Goal: Share content: Share content

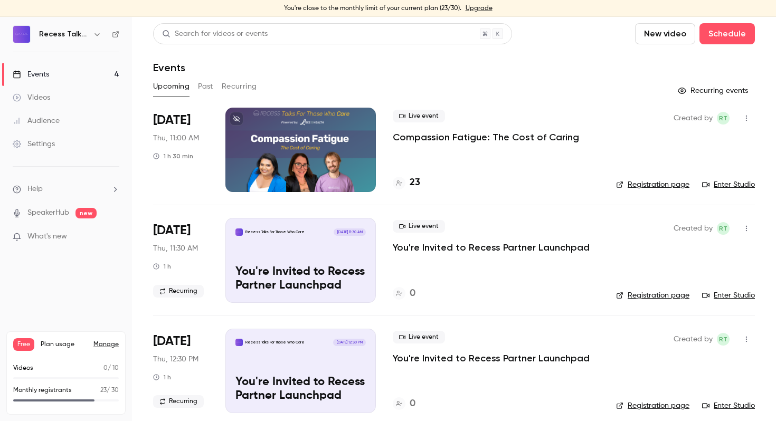
click at [447, 135] on p "Compassion Fatigue: The Cost of Caring" at bounding box center [486, 137] width 186 height 13
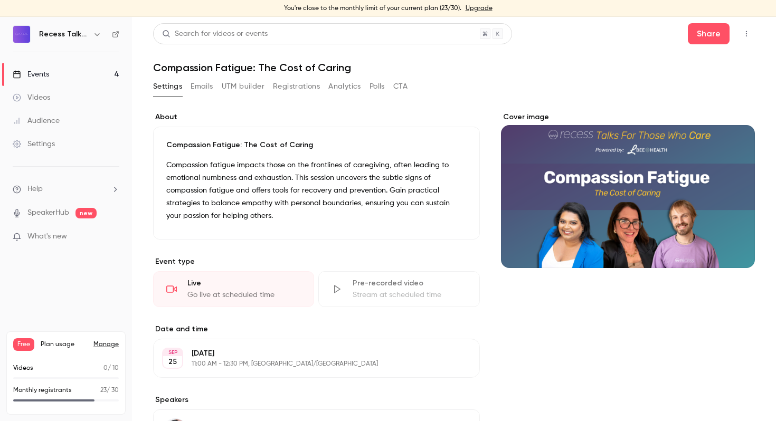
click at [300, 84] on button "Registrations" at bounding box center [296, 86] width 47 height 17
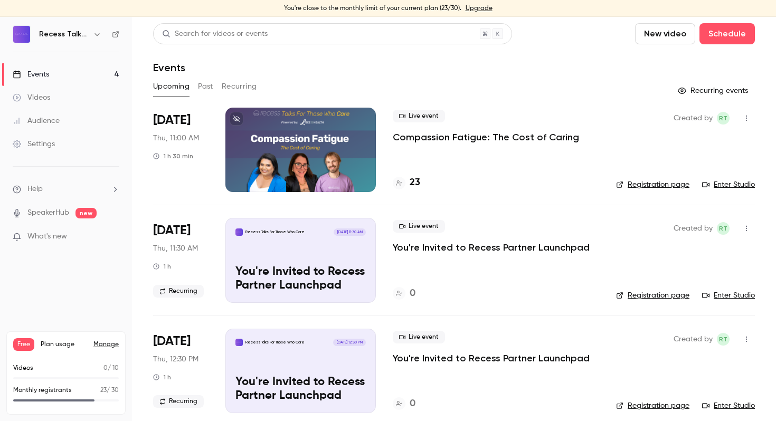
click at [500, 138] on p "Compassion Fatigue: The Cost of Caring" at bounding box center [486, 137] width 186 height 13
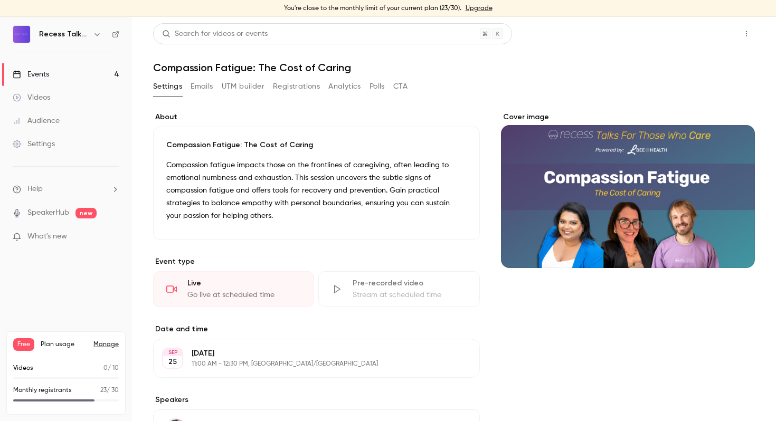
click at [710, 33] on button "Share" at bounding box center [709, 33] width 42 height 21
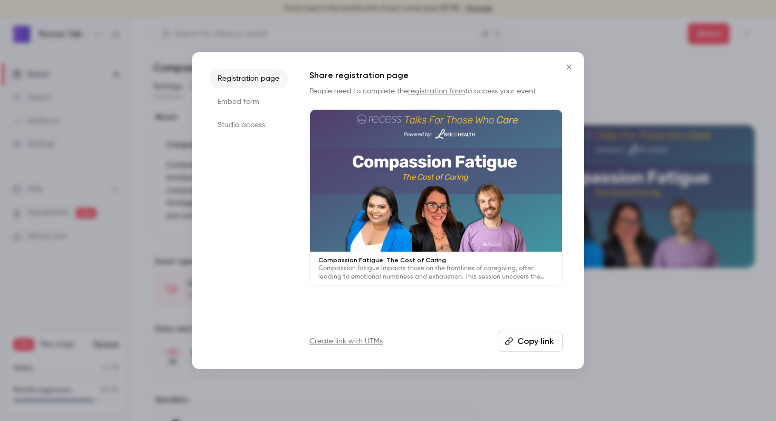
click at [352, 341] on link "Create link with UTMs" at bounding box center [345, 341] width 73 height 11
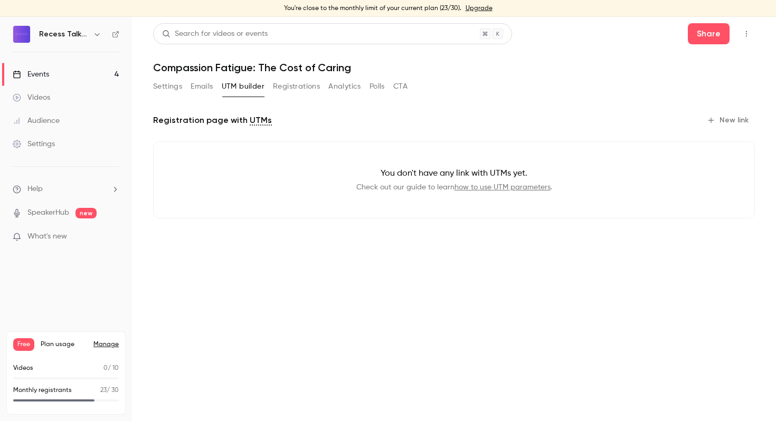
click at [732, 123] on button "New link" at bounding box center [728, 120] width 52 height 17
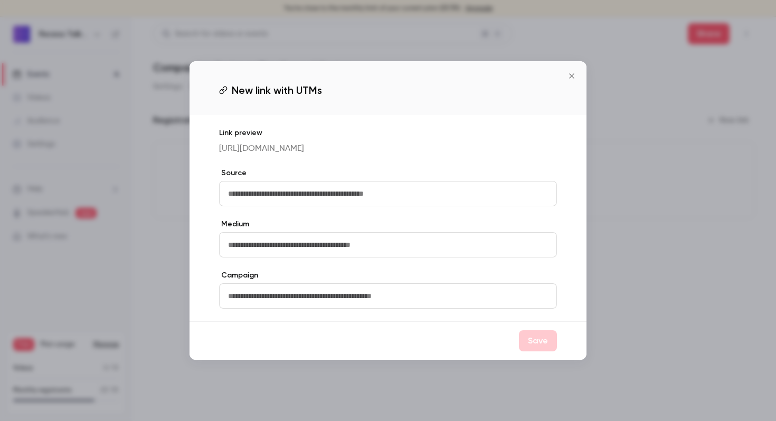
click at [295, 190] on input "text" at bounding box center [388, 193] width 338 height 25
type input "*******"
click at [547, 345] on button "Save" at bounding box center [538, 340] width 38 height 21
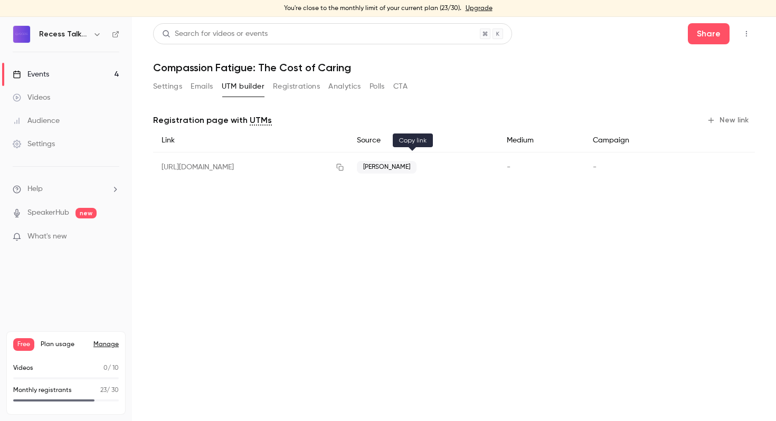
click at [344, 164] on icon "button" at bounding box center [340, 167] width 8 height 7
click at [344, 167] on icon "button" at bounding box center [340, 167] width 8 height 7
click at [715, 121] on icon "button" at bounding box center [711, 120] width 8 height 8
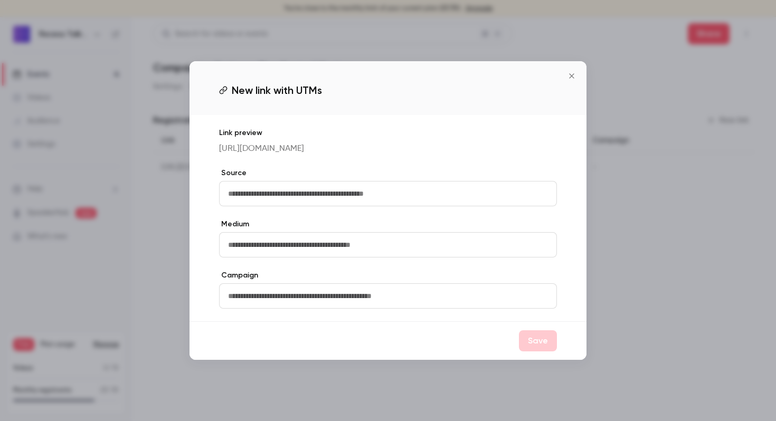
click at [271, 197] on input "text" at bounding box center [388, 193] width 338 height 25
type input "*****"
click at [528, 343] on button "Save" at bounding box center [538, 340] width 38 height 21
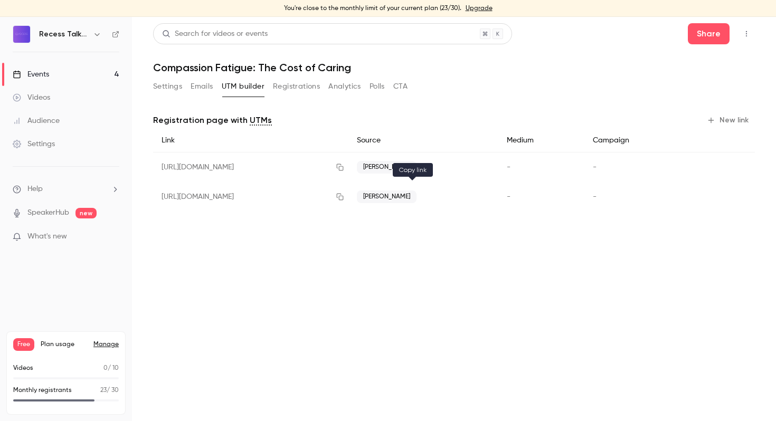
click at [348, 197] on button "button" at bounding box center [339, 196] width 17 height 17
click at [727, 117] on button "New link" at bounding box center [728, 120] width 52 height 17
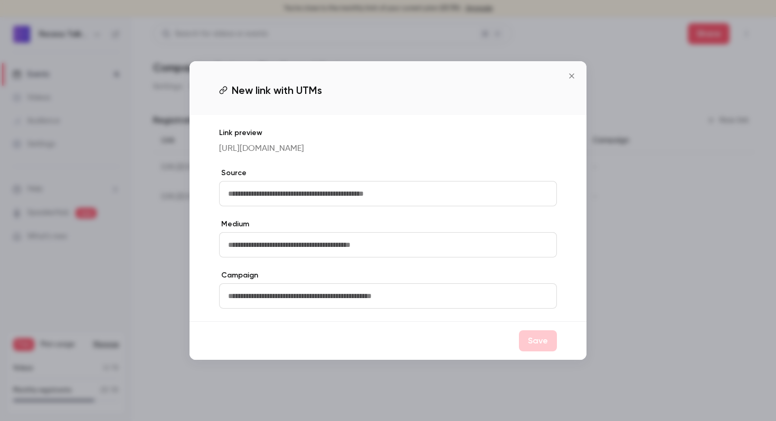
click at [336, 201] on input "text" at bounding box center [388, 193] width 338 height 25
type input "****"
click at [536, 341] on button "Save" at bounding box center [538, 340] width 38 height 21
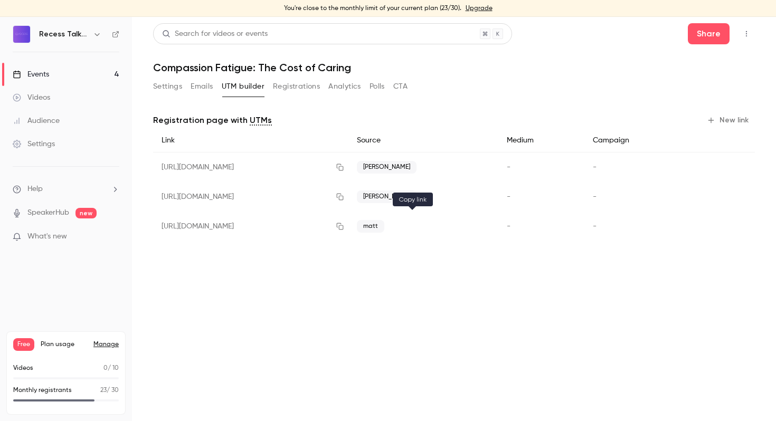
click at [348, 225] on button "button" at bounding box center [339, 226] width 17 height 17
click at [170, 89] on button "Settings" at bounding box center [167, 86] width 29 height 17
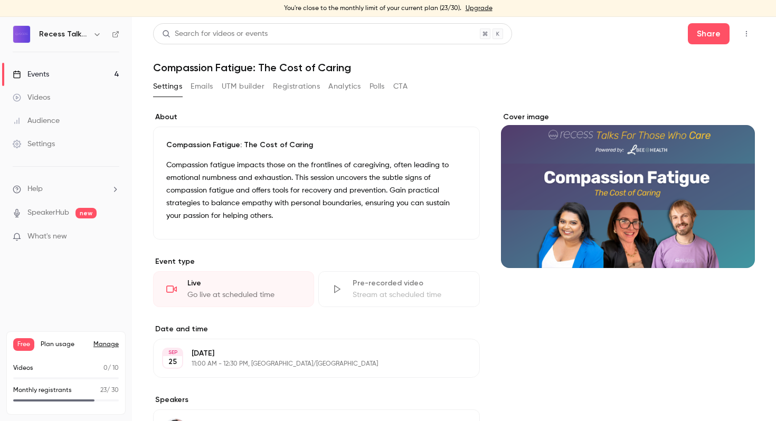
click at [745, 33] on icon "button" at bounding box center [746, 33] width 8 height 7
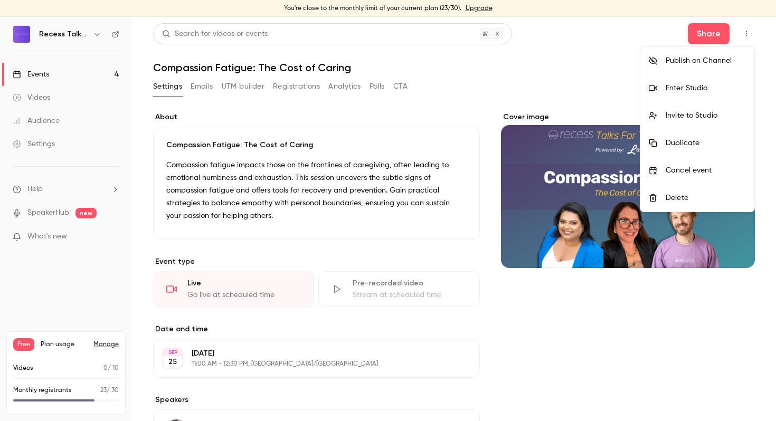
click at [586, 86] on div at bounding box center [388, 210] width 776 height 421
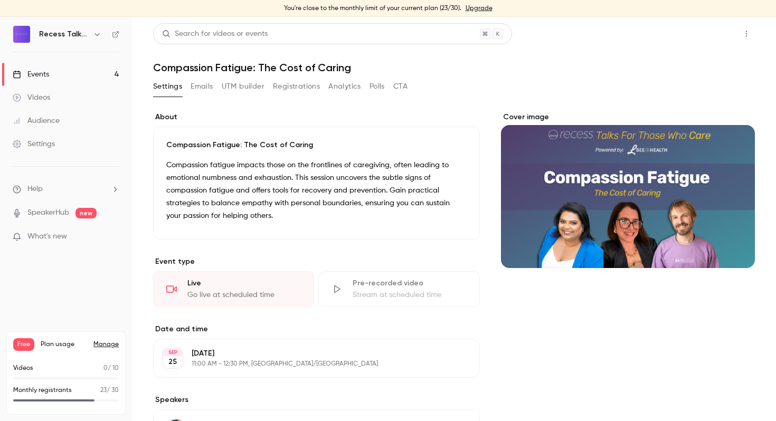
click at [719, 34] on button "Share" at bounding box center [709, 33] width 42 height 21
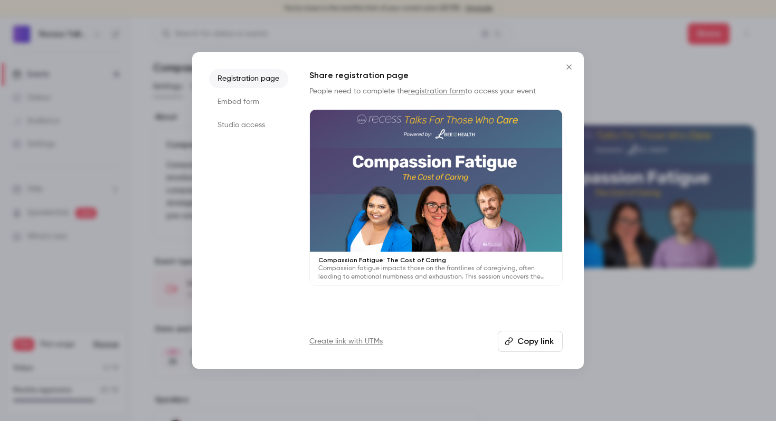
click at [236, 100] on li "Embed form" at bounding box center [248, 101] width 79 height 19
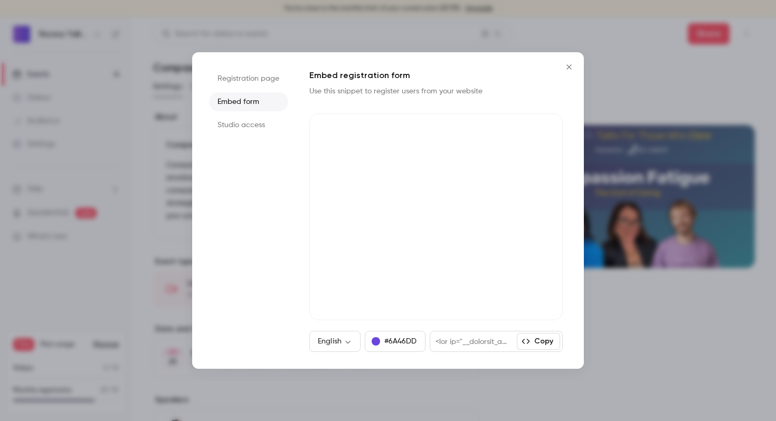
click at [240, 123] on li "Studio access" at bounding box center [248, 125] width 79 height 19
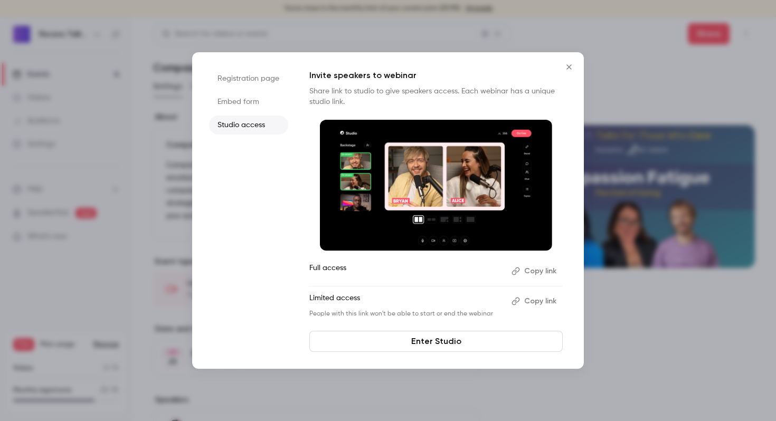
click at [536, 270] on button "Copy link" at bounding box center [534, 271] width 55 height 17
